Goal: Check status: Check status

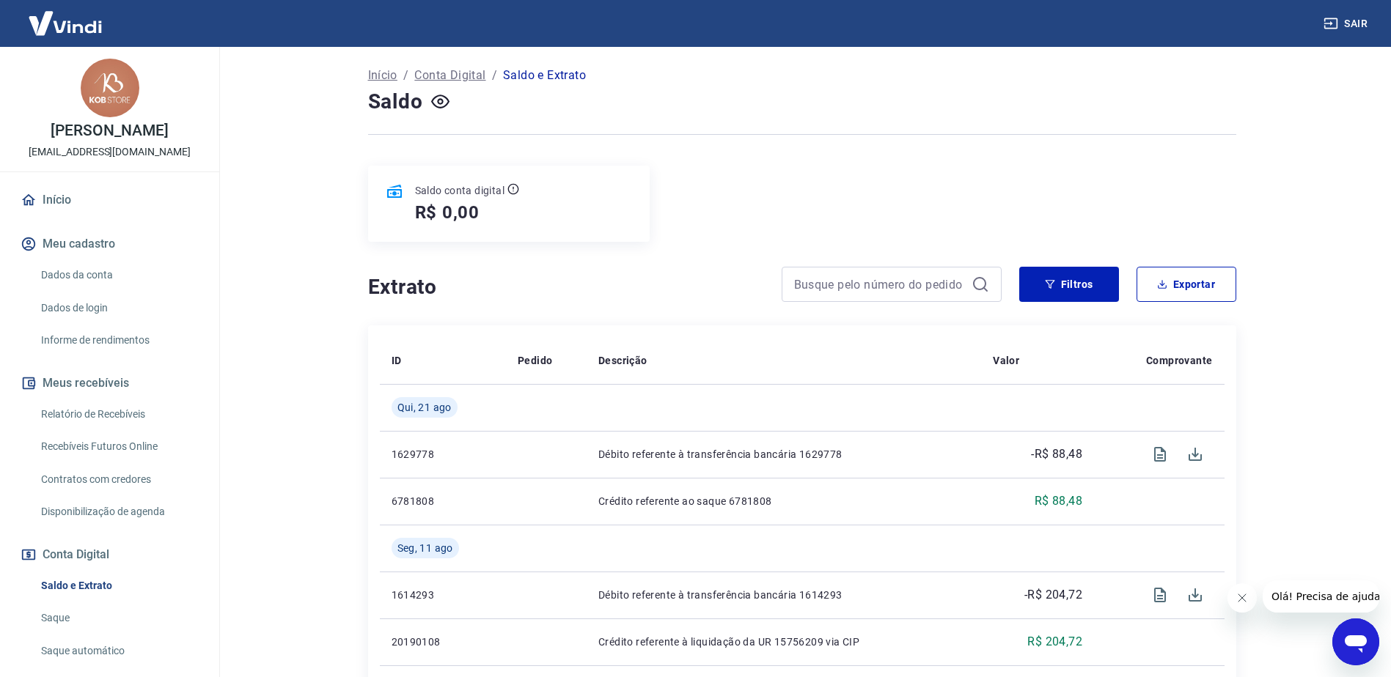
scroll to position [73, 0]
click at [99, 277] on link "Dados da conta" at bounding box center [118, 275] width 166 height 30
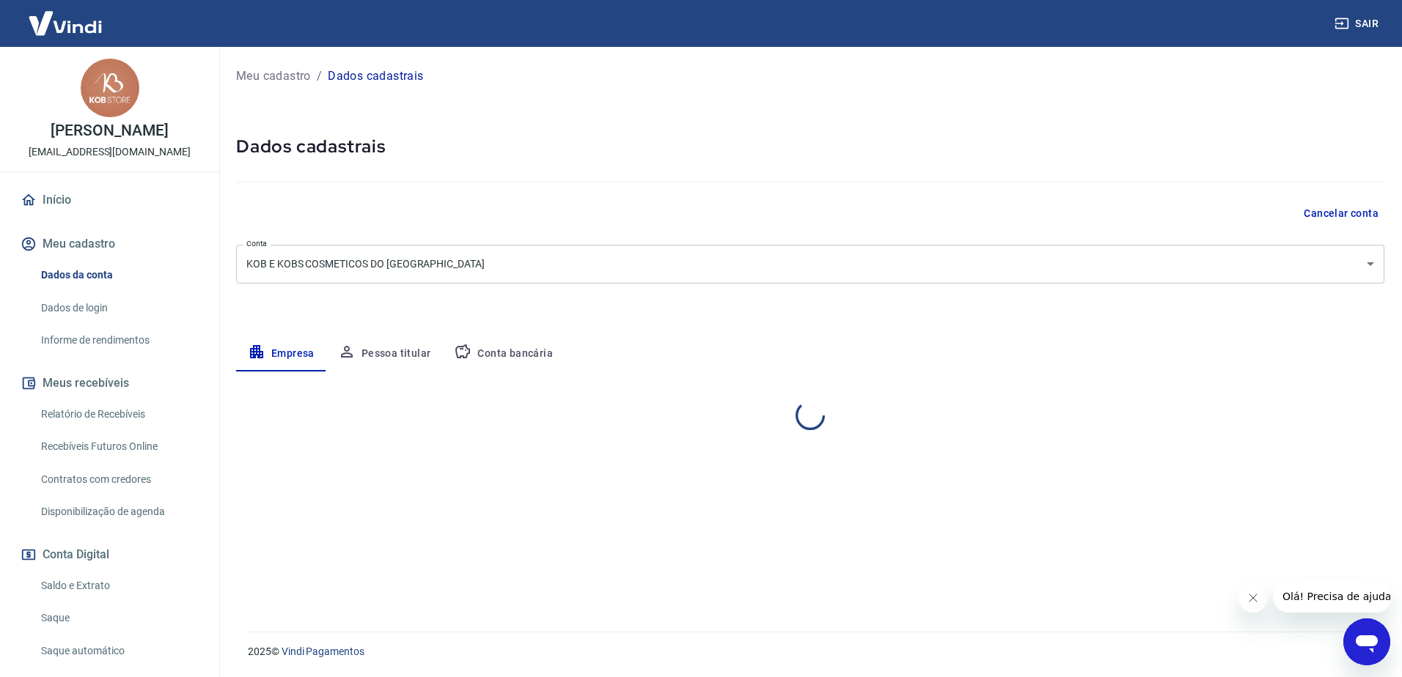
select select "MG"
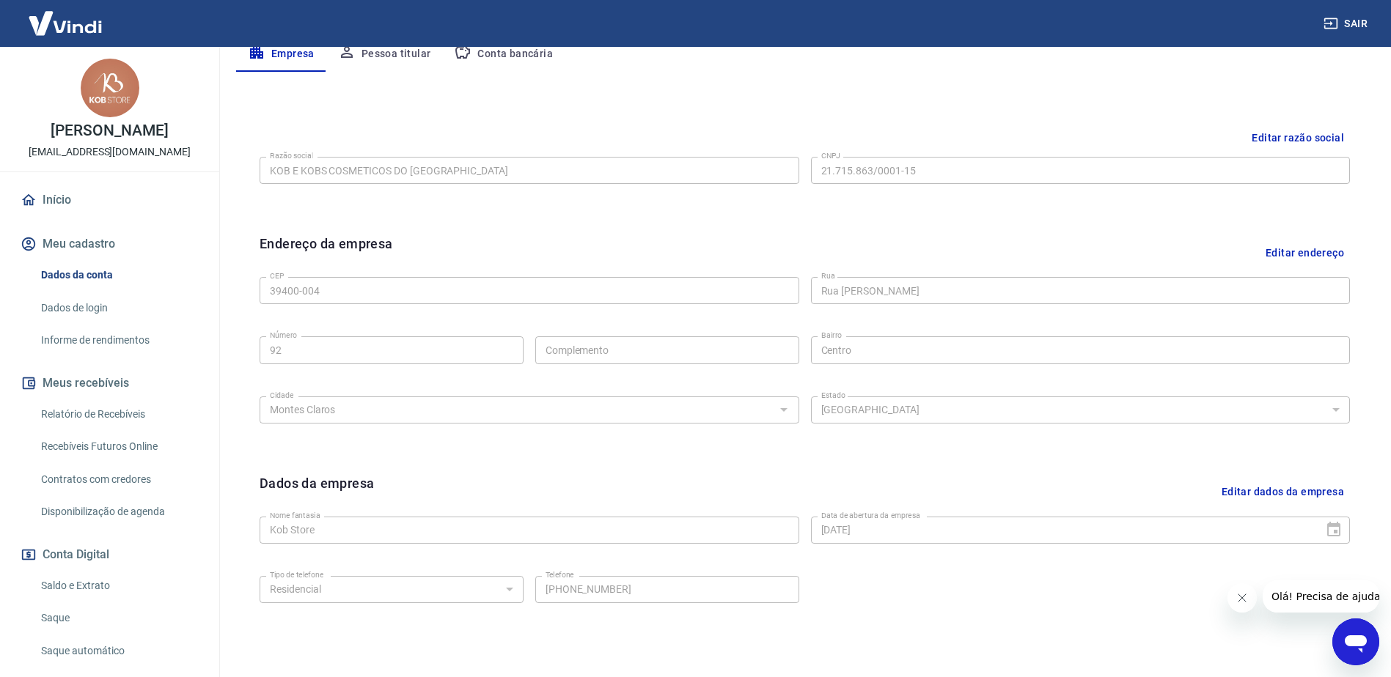
scroll to position [160, 0]
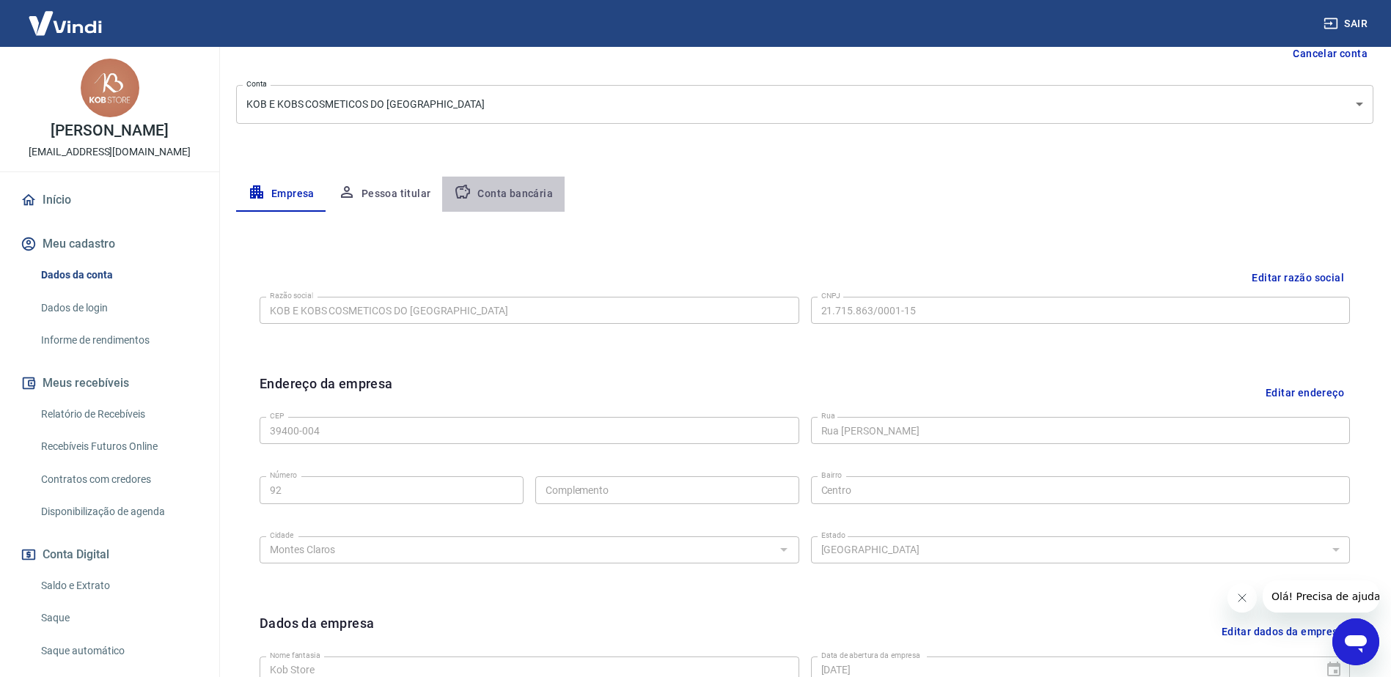
click at [528, 197] on button "Conta bancária" at bounding box center [503, 194] width 122 height 35
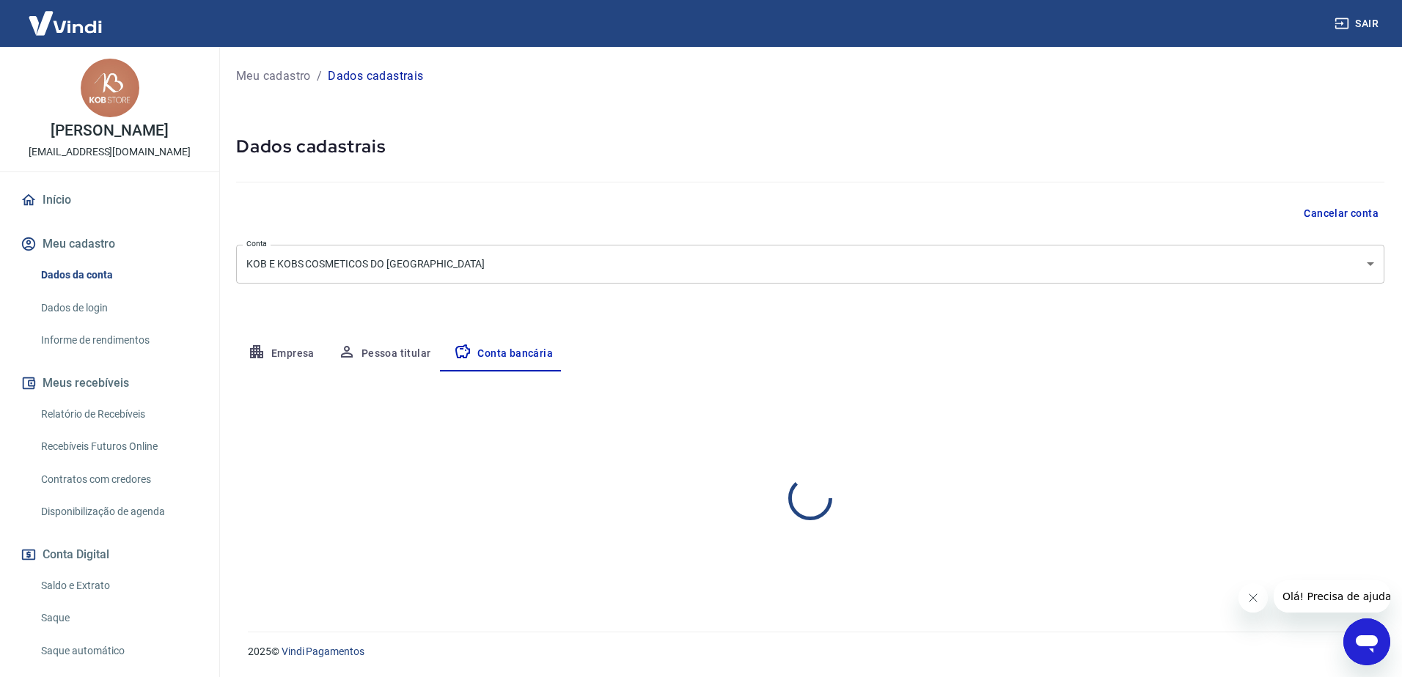
select select "1"
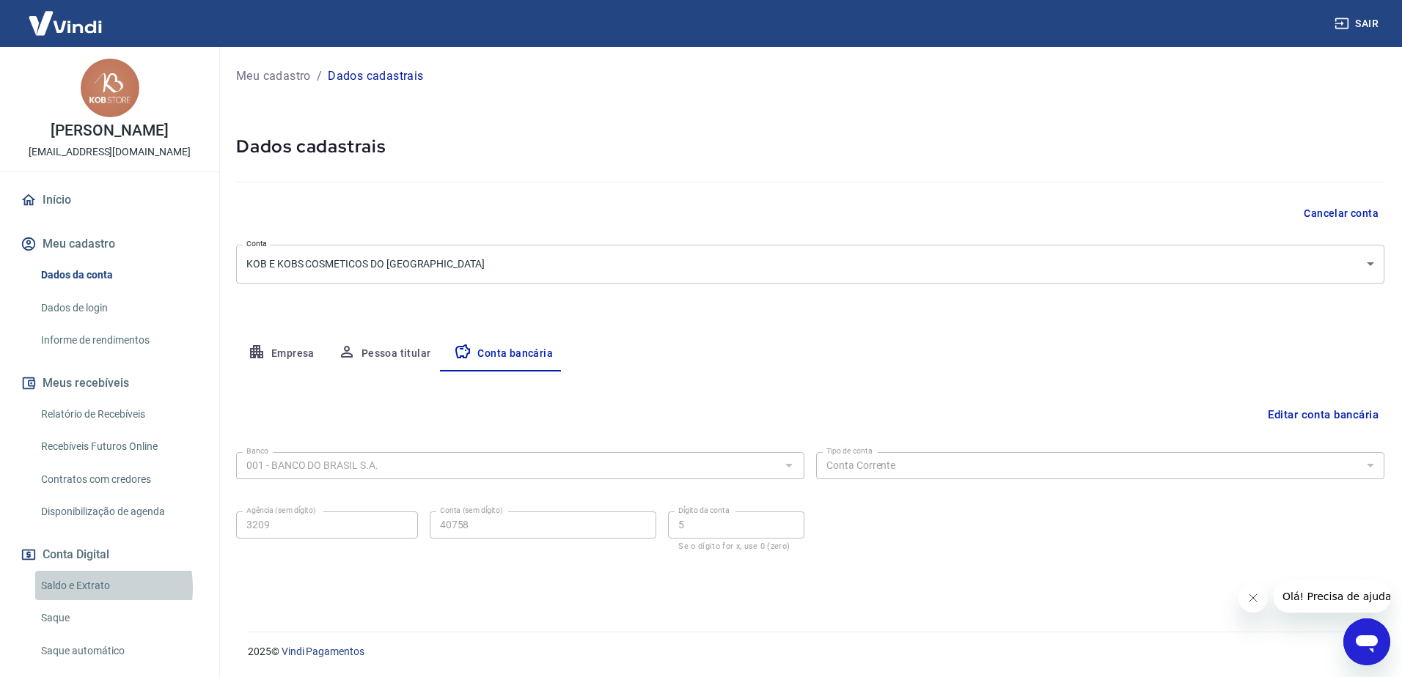
click at [82, 588] on link "Saldo e Extrato" at bounding box center [118, 586] width 166 height 30
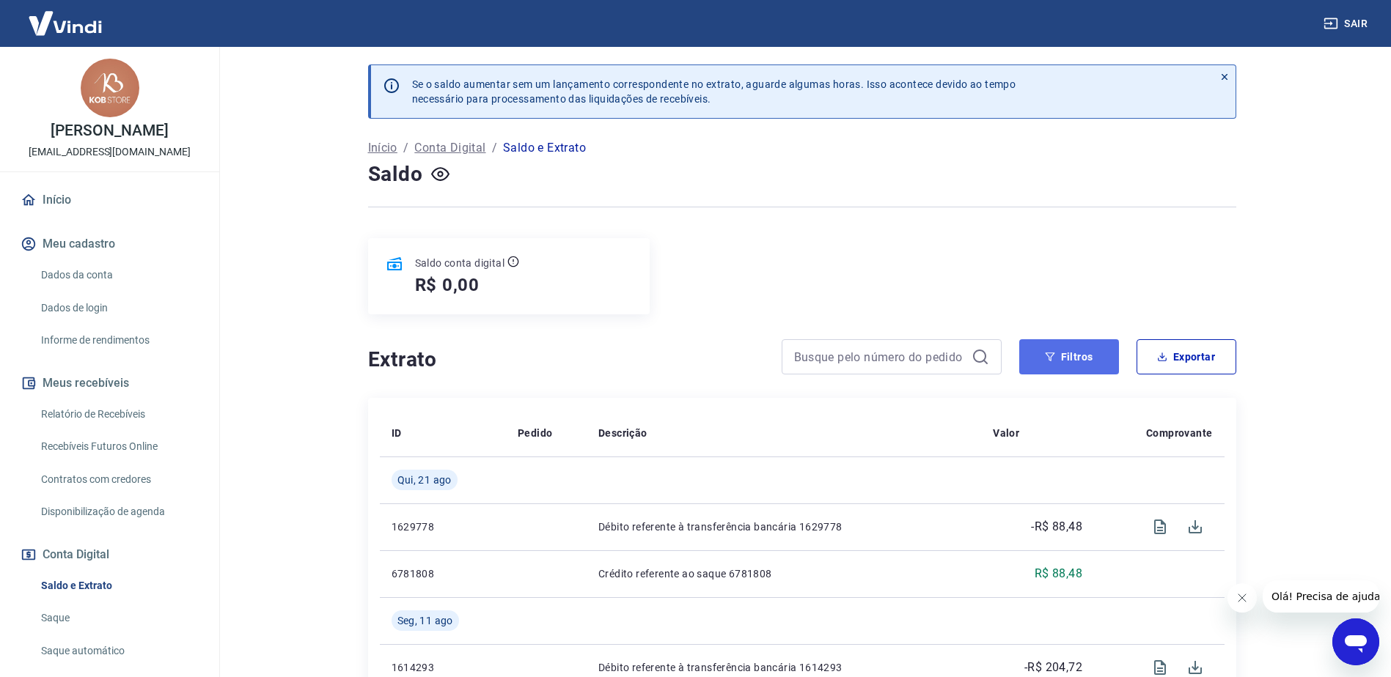
click at [1062, 370] on button "Filtros" at bounding box center [1069, 356] width 100 height 35
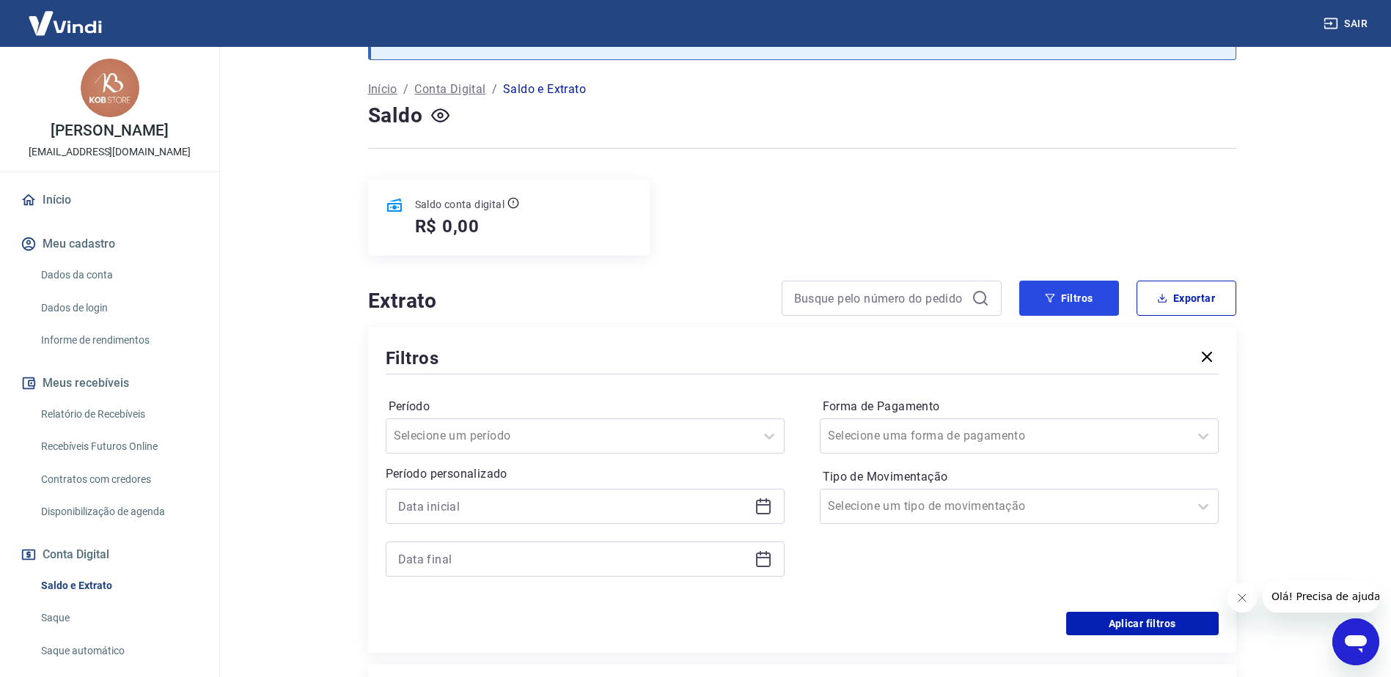
scroll to position [147, 0]
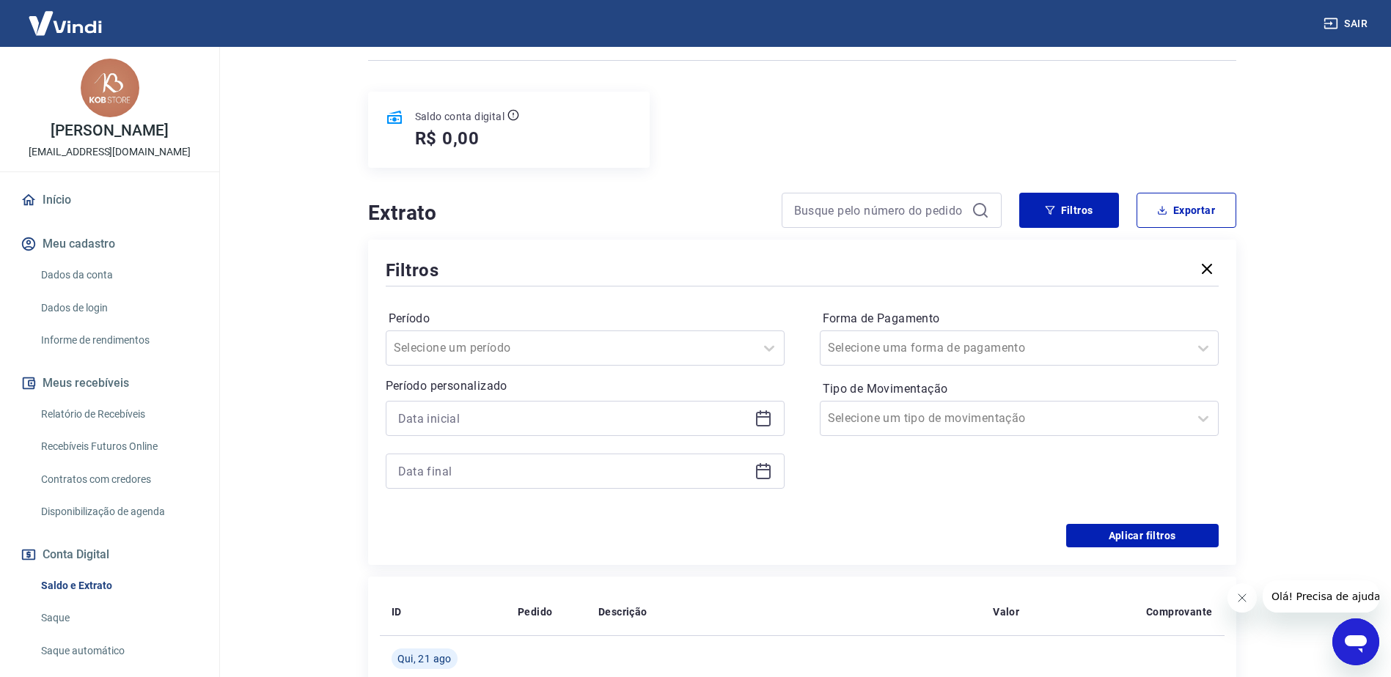
click at [765, 422] on icon at bounding box center [763, 419] width 18 height 18
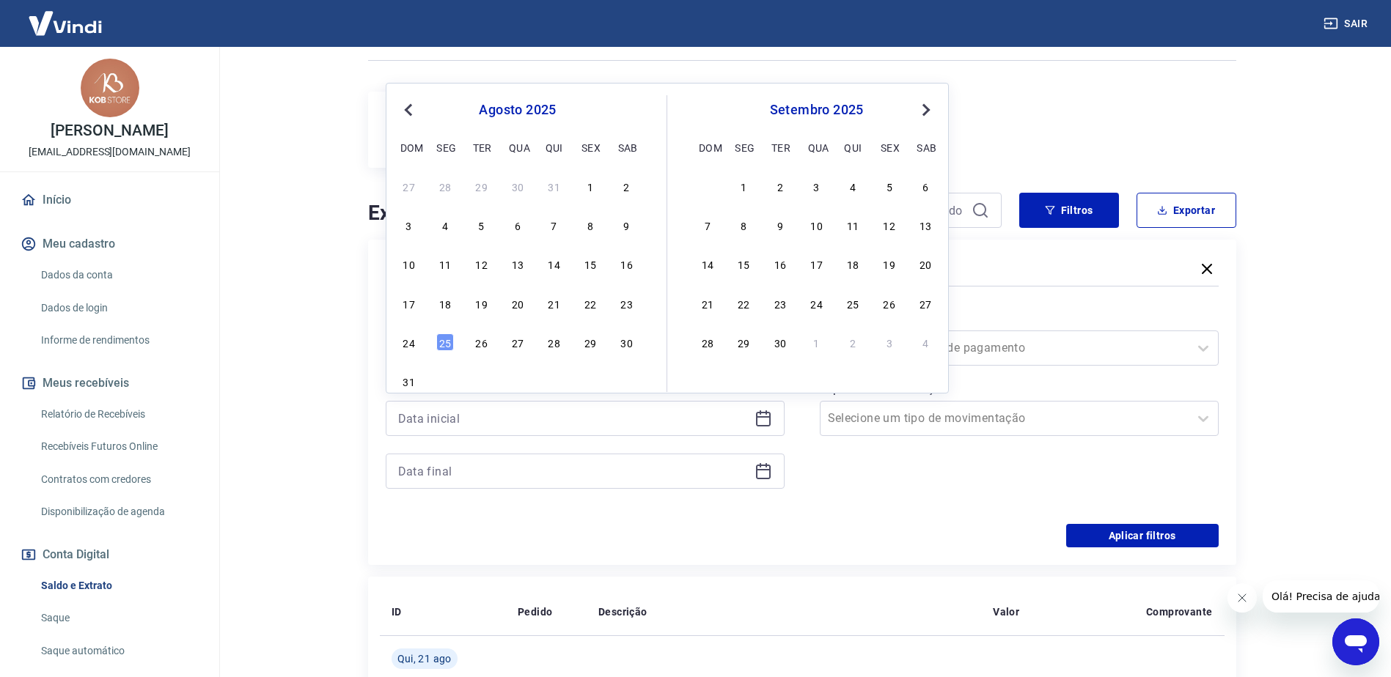
click at [410, 112] on span "Previous Month" at bounding box center [410, 109] width 0 height 17
click at [410, 109] on span "Previous Month" at bounding box center [410, 109] width 0 height 17
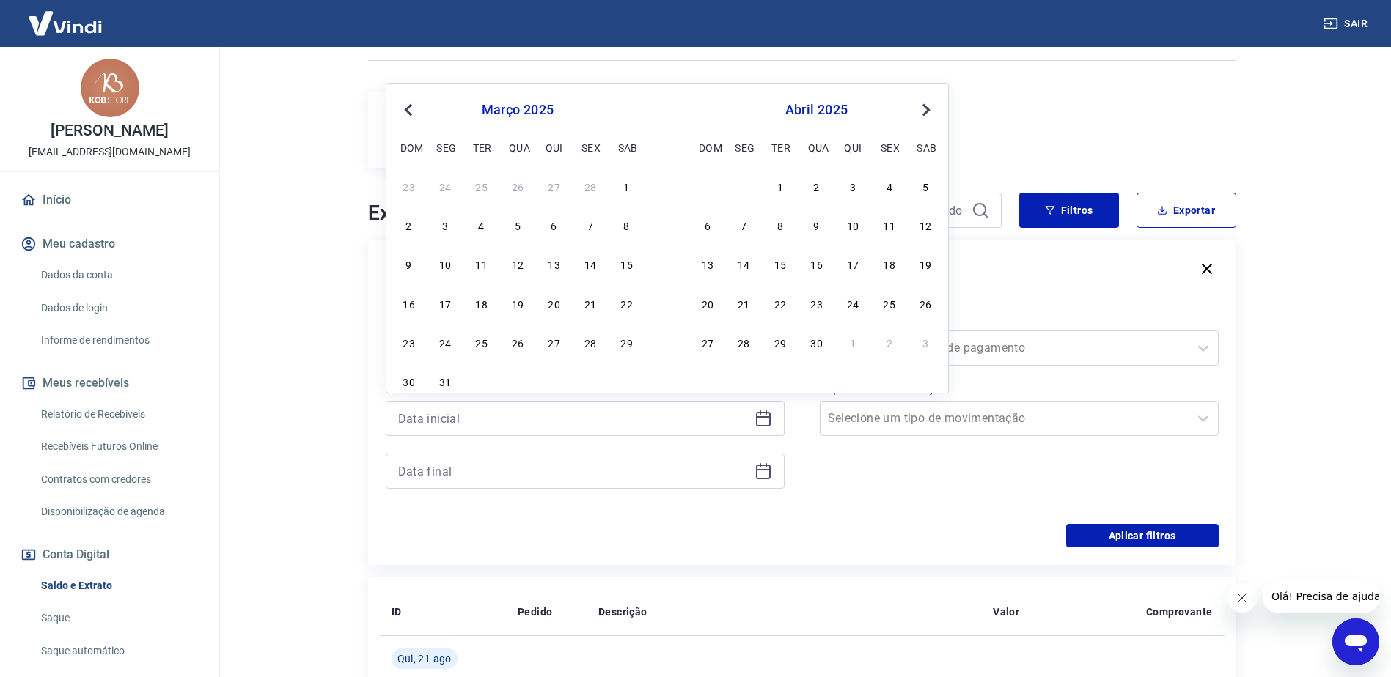
click at [410, 109] on span "Previous Month" at bounding box center [410, 109] width 0 height 17
click at [516, 186] on div "1" at bounding box center [518, 186] width 18 height 18
type input "01/01/2025"
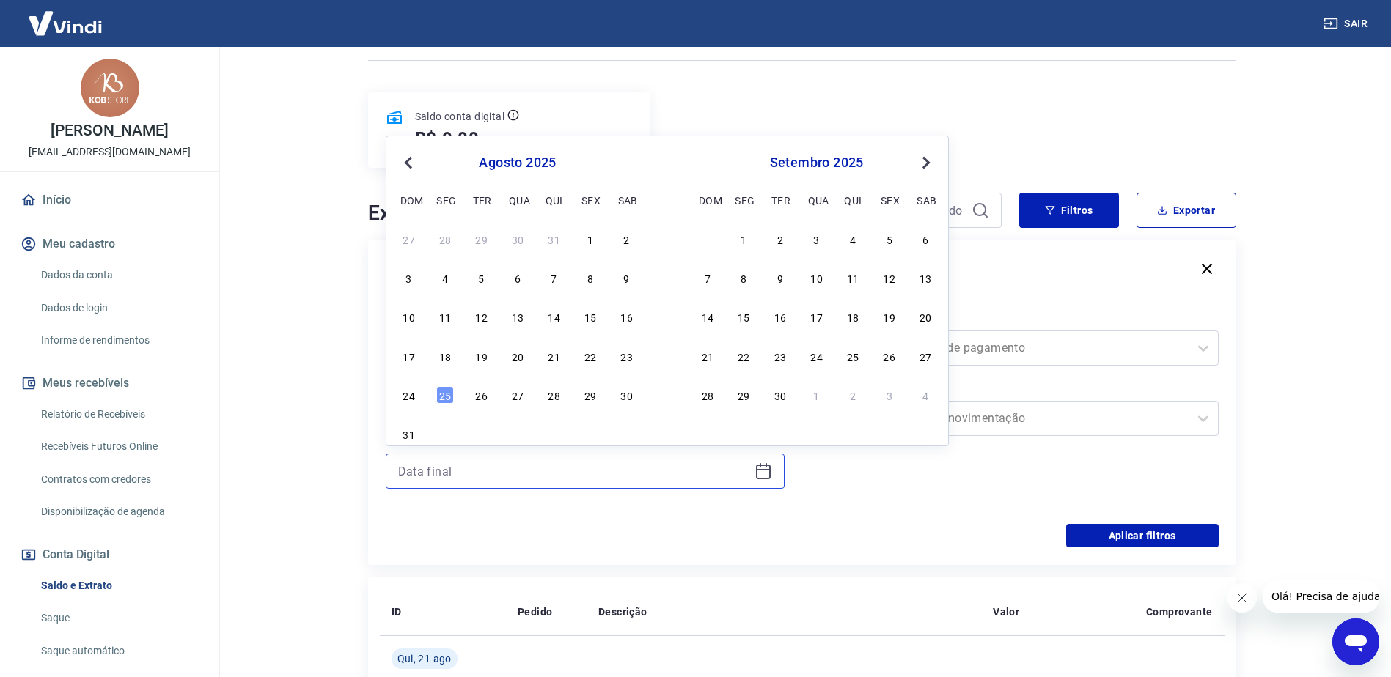
click at [657, 463] on input at bounding box center [573, 471] width 350 height 22
click at [445, 393] on div "25" at bounding box center [445, 395] width 18 height 18
type input "25/08/2025"
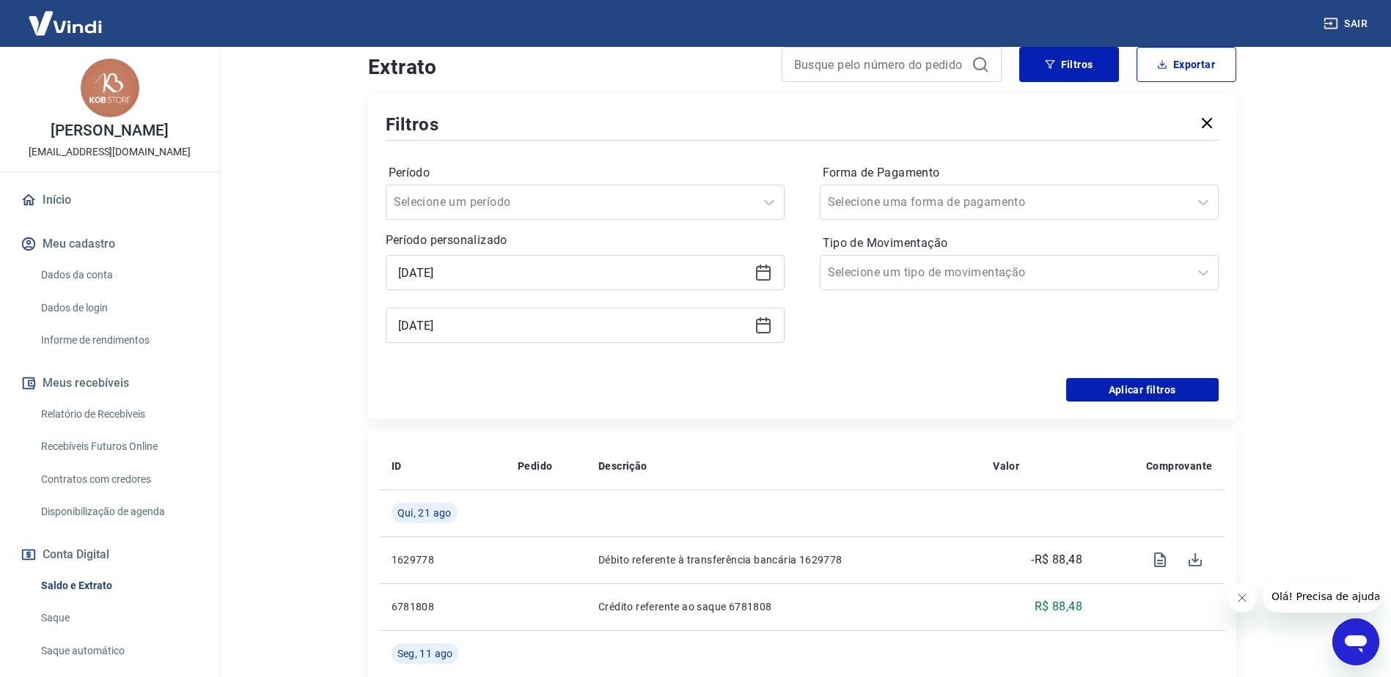
scroll to position [293, 0]
click at [1131, 390] on button "Aplicar filtros" at bounding box center [1142, 389] width 153 height 23
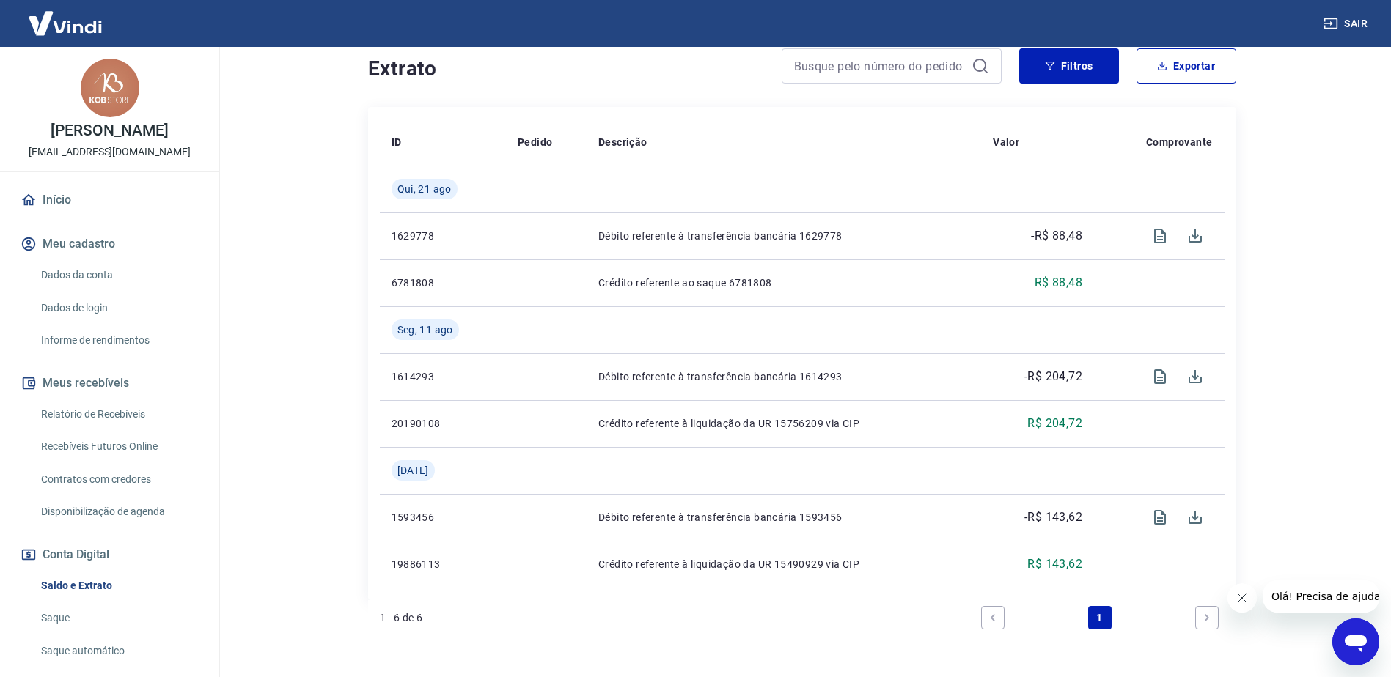
scroll to position [195, 0]
